Goal: Information Seeking & Learning: Learn about a topic

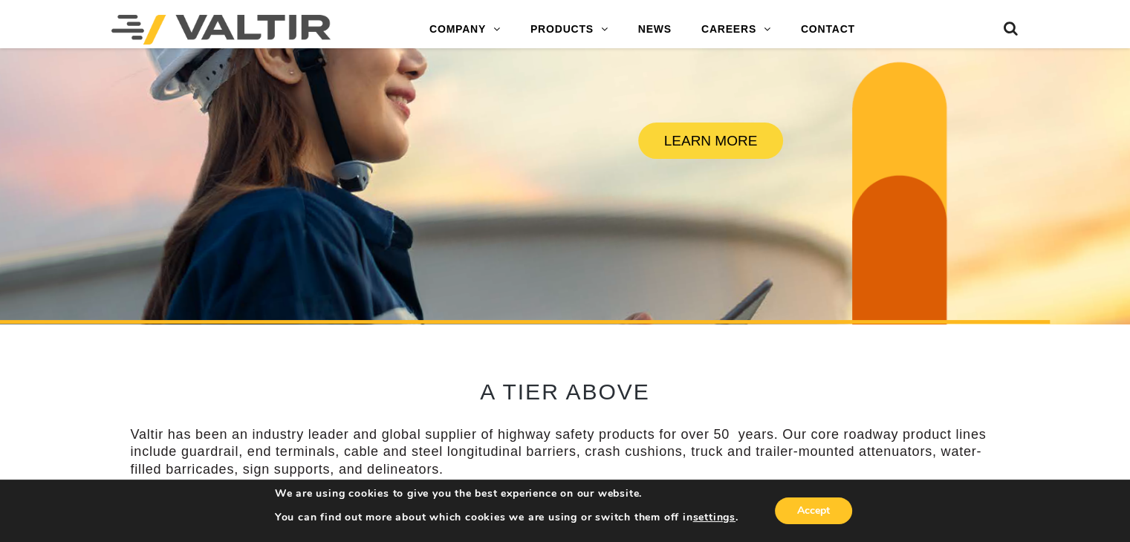
scroll to position [297, 0]
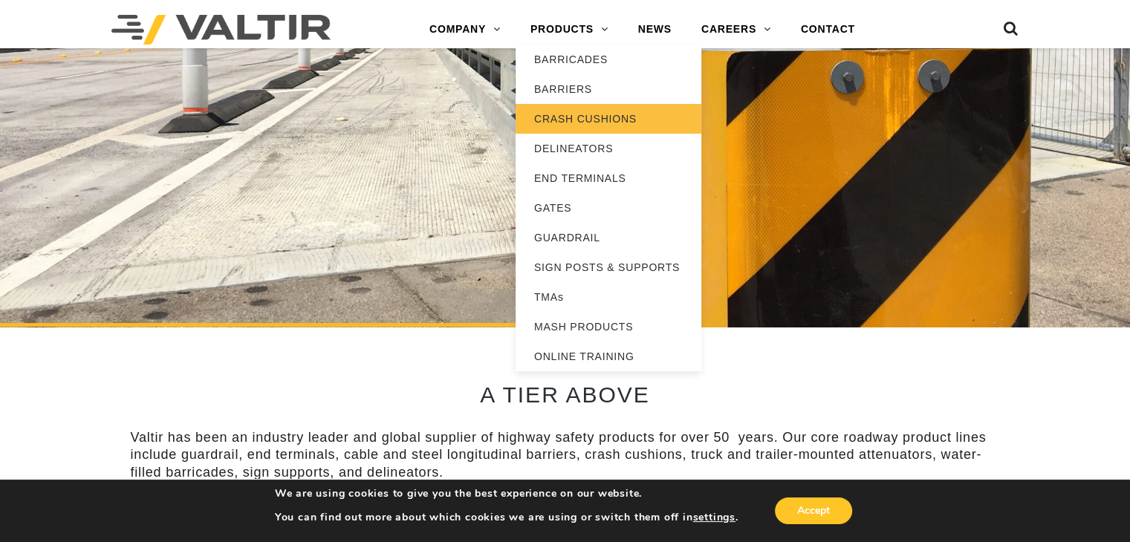
click at [578, 120] on link "CRASH CUSHIONS" at bounding box center [609, 119] width 186 height 30
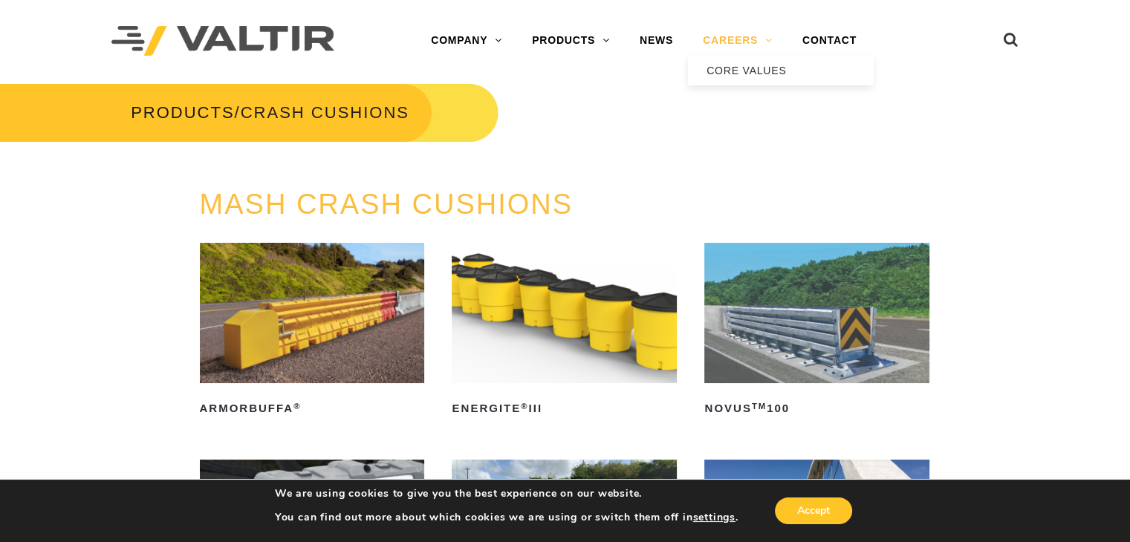
click at [731, 41] on link "CAREERS" at bounding box center [738, 41] width 100 height 30
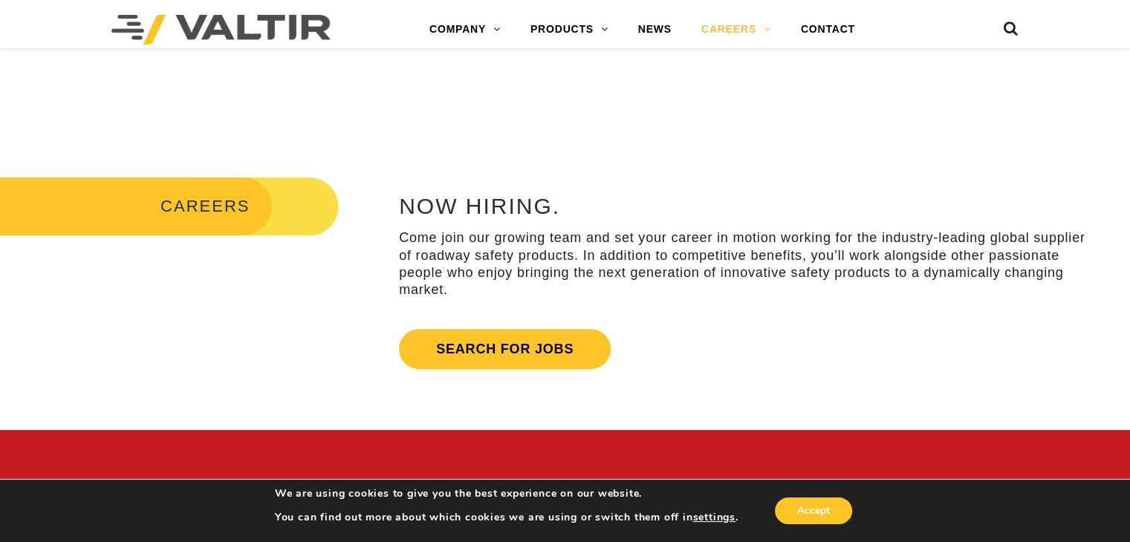
scroll to position [446, 0]
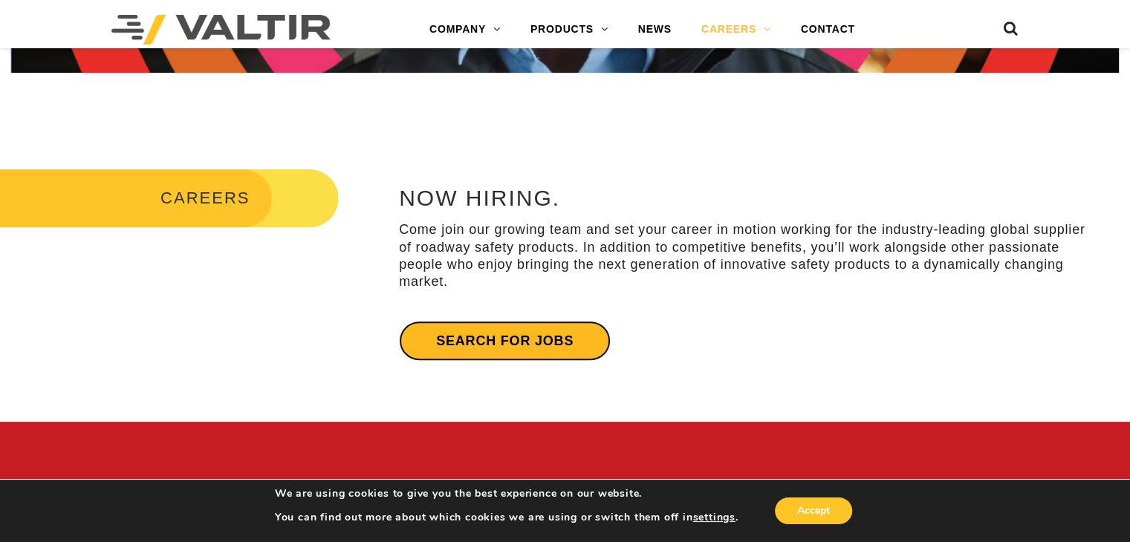
click at [528, 346] on link "Search for jobs" at bounding box center [505, 341] width 212 height 40
